Goal: Navigation & Orientation: Understand site structure

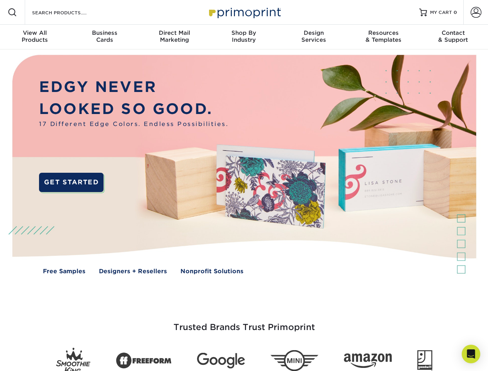
click at [244, 186] on img at bounding box center [243, 170] width 483 height 242
click at [12, 12] on span at bounding box center [12, 12] width 9 height 9
click at [476, 12] on span at bounding box center [476, 12] width 11 height 11
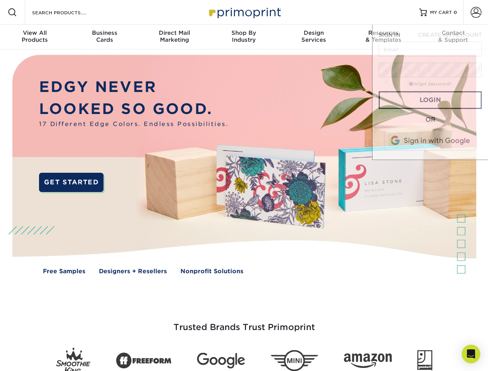
click at [35, 37] on div "View All Products" at bounding box center [35, 36] width 70 height 14
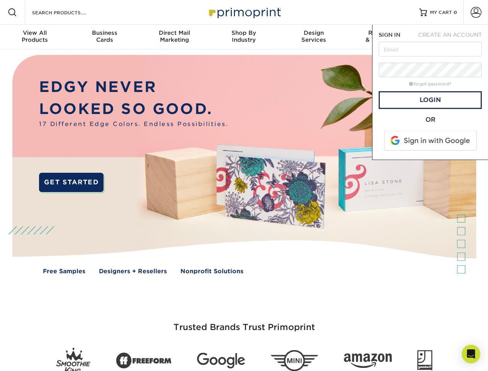
click at [104, 37] on div "Business Cards" at bounding box center [105, 36] width 70 height 14
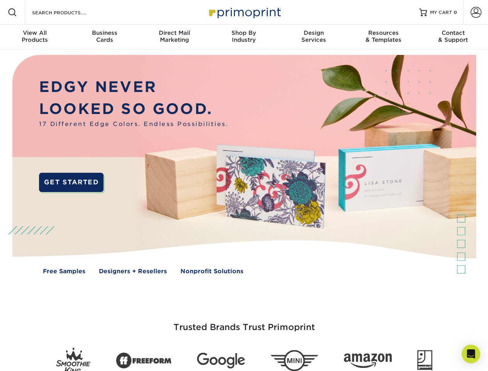
click at [174, 37] on div "Direct Mail Marketing" at bounding box center [175, 36] width 70 height 14
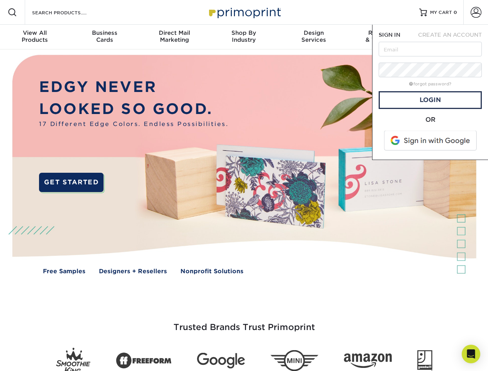
click at [244, 37] on div "Shop By Industry" at bounding box center [244, 36] width 70 height 14
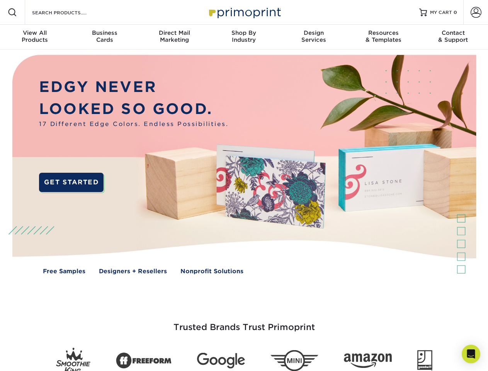
click at [314, 37] on div "Design Services" at bounding box center [314, 36] width 70 height 14
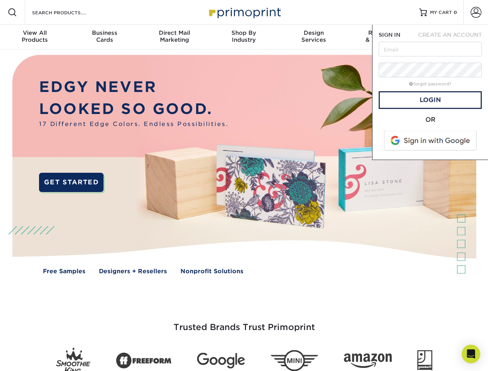
click at [384, 37] on span "SIGN IN" at bounding box center [390, 35] width 22 height 6
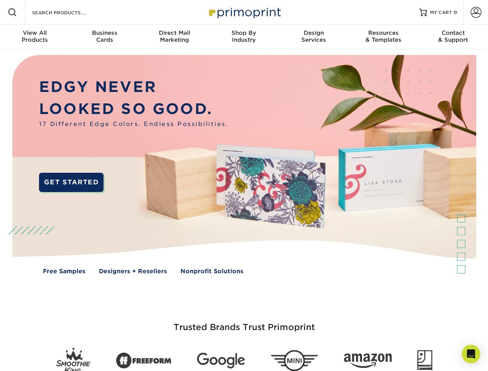
click at [454, 37] on div "Contact & Support" at bounding box center [454, 36] width 70 height 14
